Goal: Information Seeking & Learning: Learn about a topic

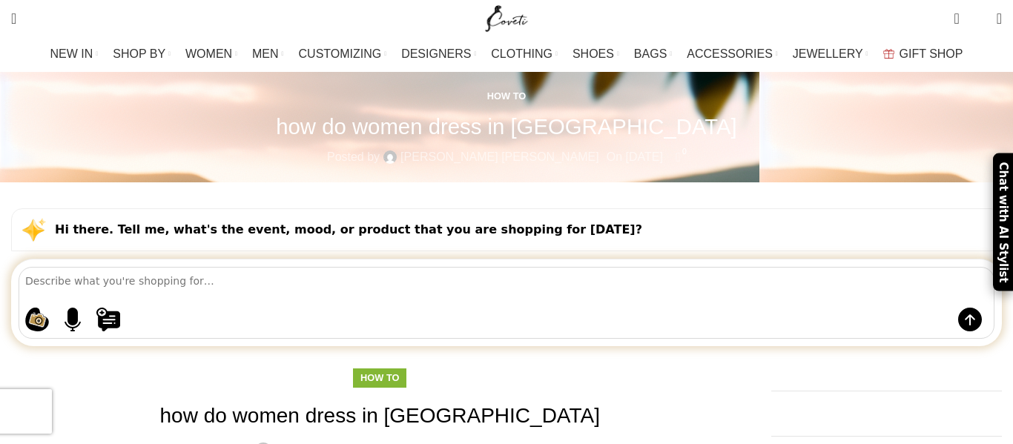
click at [272, 267] on div "Shopping ideas Casual summer dresses that aren't floral Cowgirl chic boots Prin…" at bounding box center [507, 303] width 976 height 72
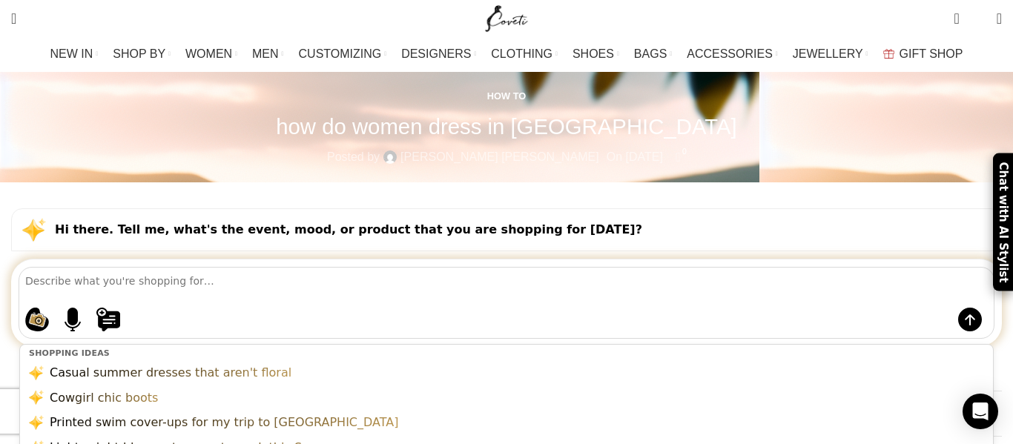
click at [312, 268] on textarea at bounding box center [509, 281] width 969 height 26
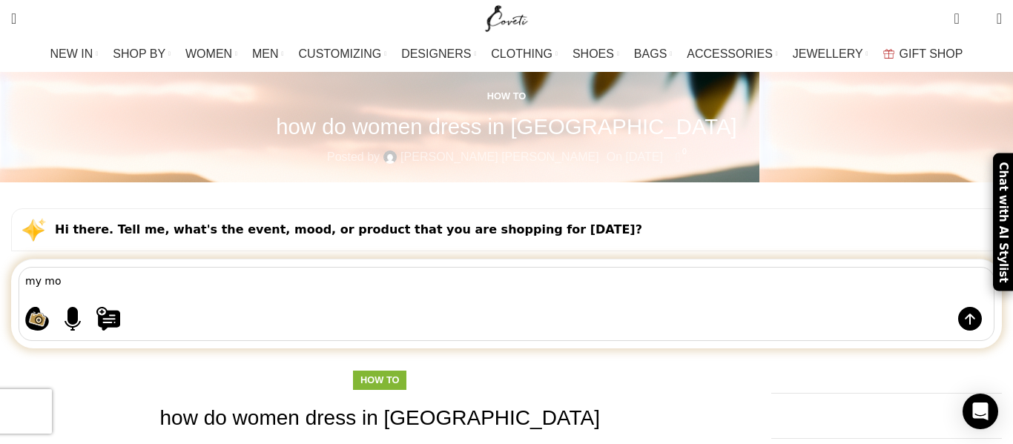
type textarea "my mom"
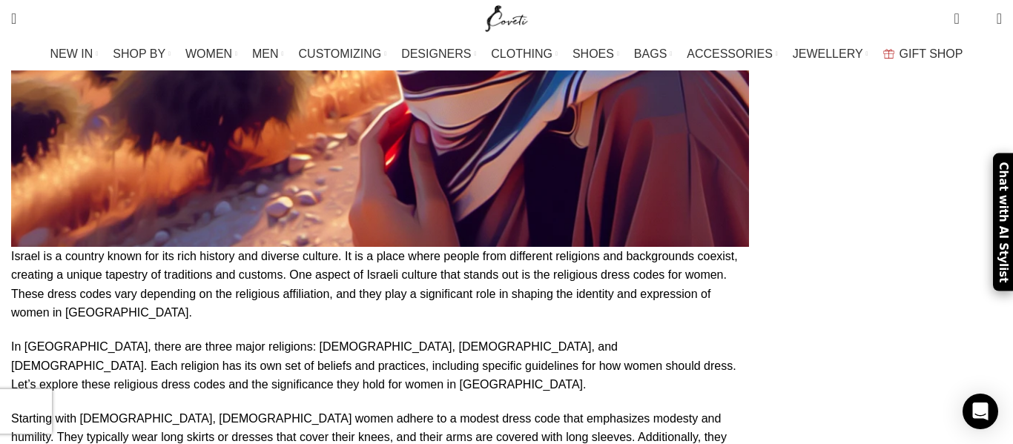
scroll to position [4141, 0]
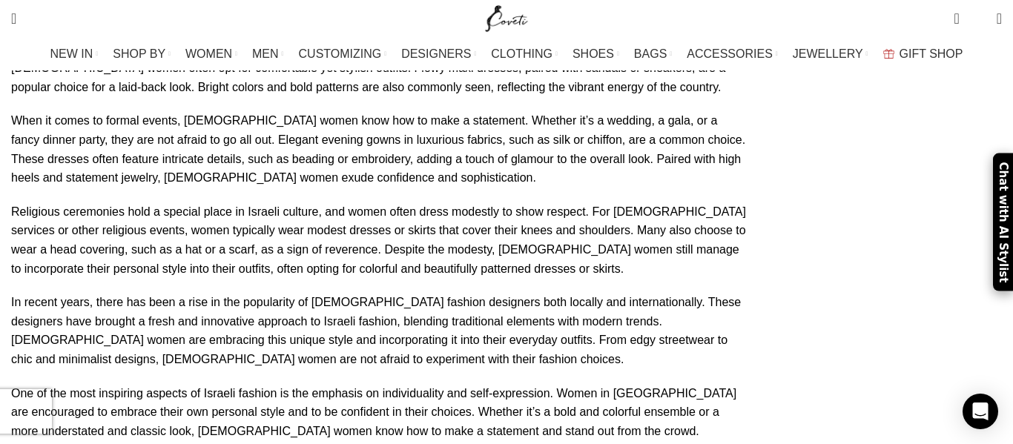
scroll to position [5950, 0]
